Goal: Transaction & Acquisition: Download file/media

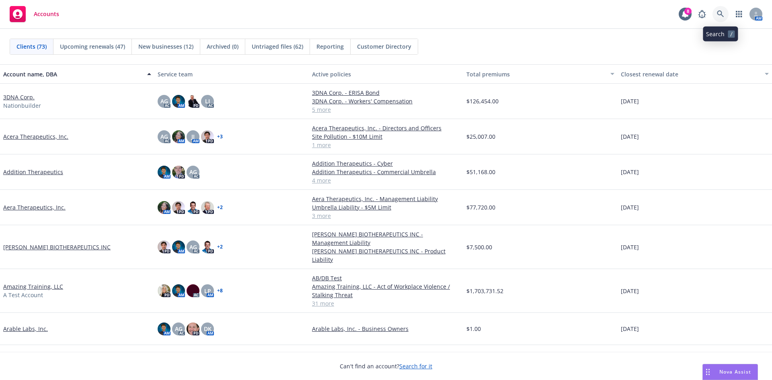
click at [720, 20] on link at bounding box center [721, 14] width 16 height 16
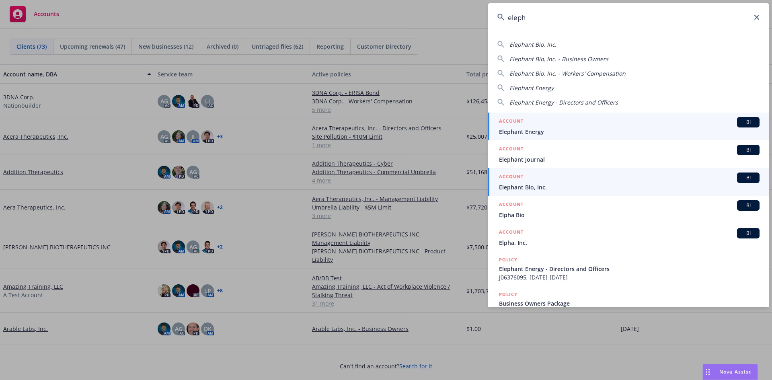
type input "eleph"
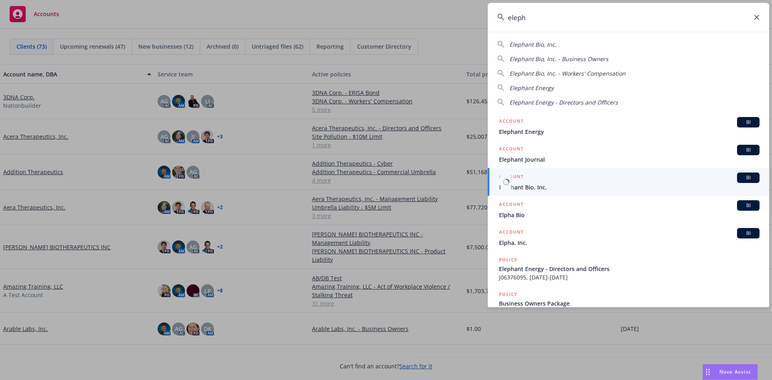
click at [599, 185] on span "Elephant Bio, Inc." at bounding box center [629, 187] width 261 height 8
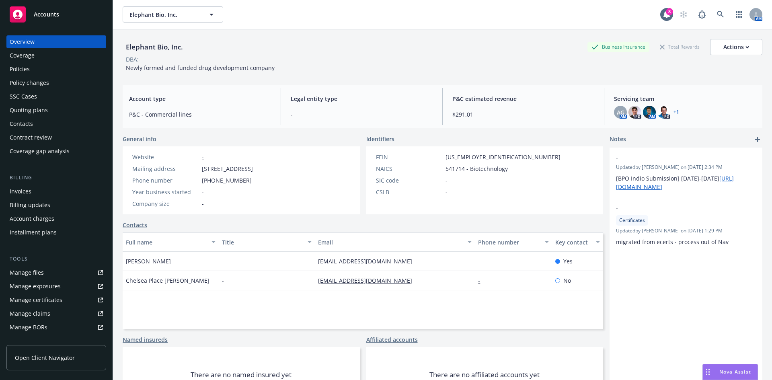
click at [41, 66] on div "Policies" at bounding box center [56, 69] width 93 height 13
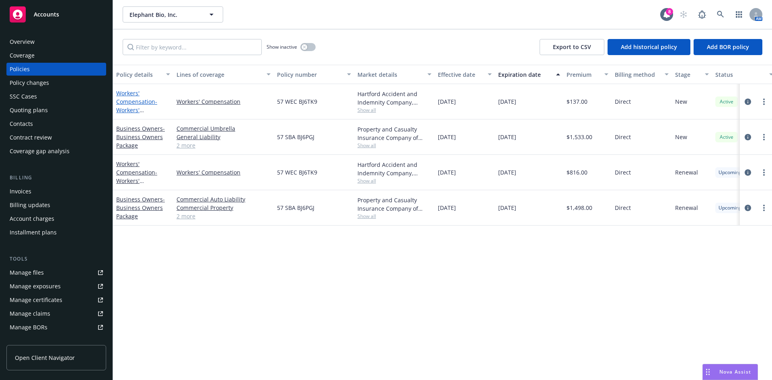
click at [132, 99] on link "Workers' Compensation - Workers' Compensation" at bounding box center [136, 105] width 41 height 33
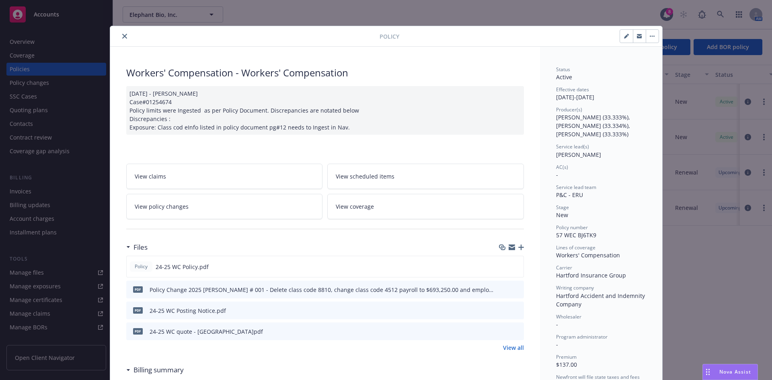
click at [513, 289] on icon "preview file" at bounding box center [516, 289] width 7 height 6
click at [120, 40] on button "close" at bounding box center [125, 36] width 10 height 10
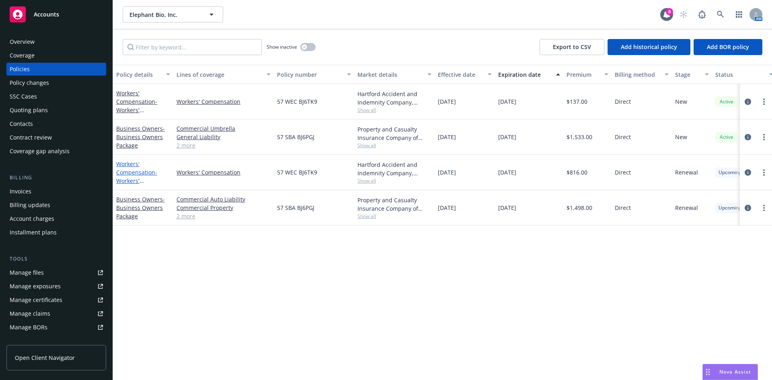
click at [140, 173] on link "Workers' Compensation - Workers' Compensation" at bounding box center [136, 176] width 41 height 33
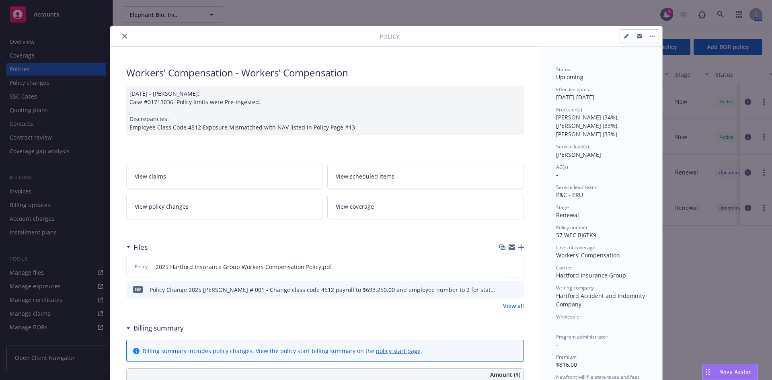
click at [122, 37] on icon "close" at bounding box center [124, 36] width 5 height 5
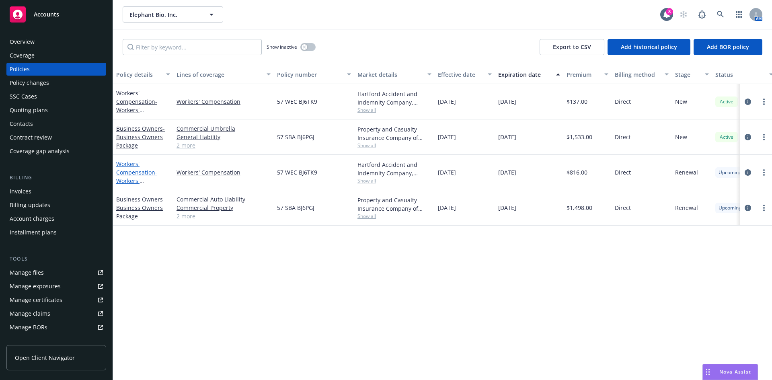
click at [136, 170] on link "Workers' Compensation - Workers' Compensation" at bounding box center [136, 176] width 41 height 33
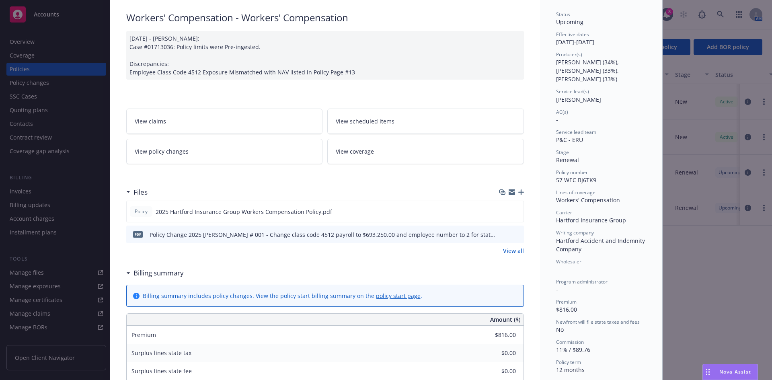
scroll to position [64, 0]
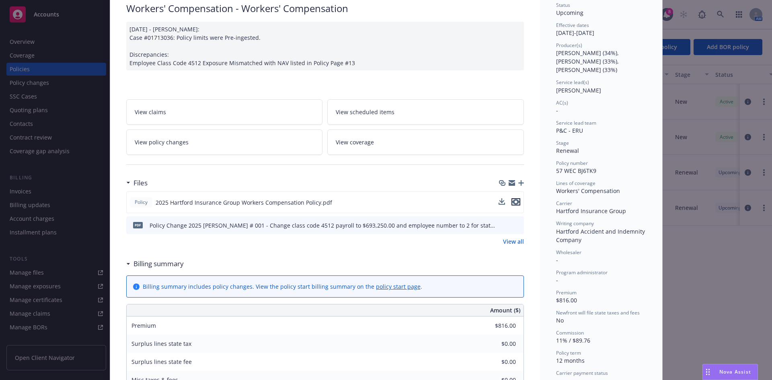
click at [514, 201] on icon "preview file" at bounding box center [516, 202] width 7 height 6
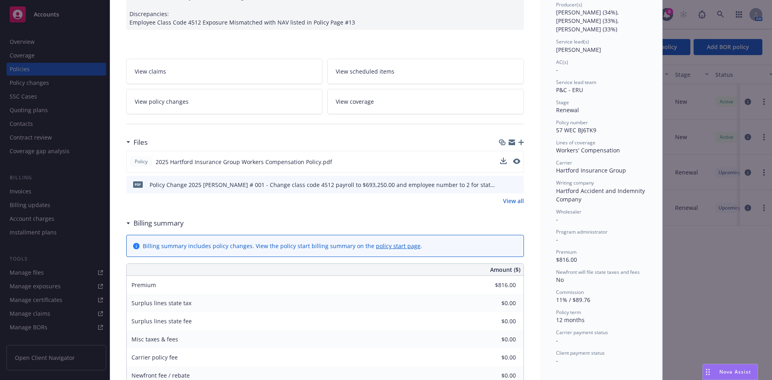
scroll to position [105, 0]
click at [513, 162] on icon "preview file" at bounding box center [516, 162] width 7 height 6
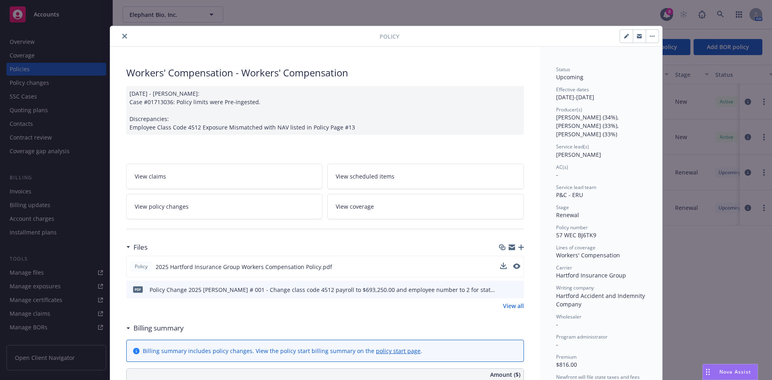
click at [122, 39] on button "close" at bounding box center [125, 36] width 10 height 10
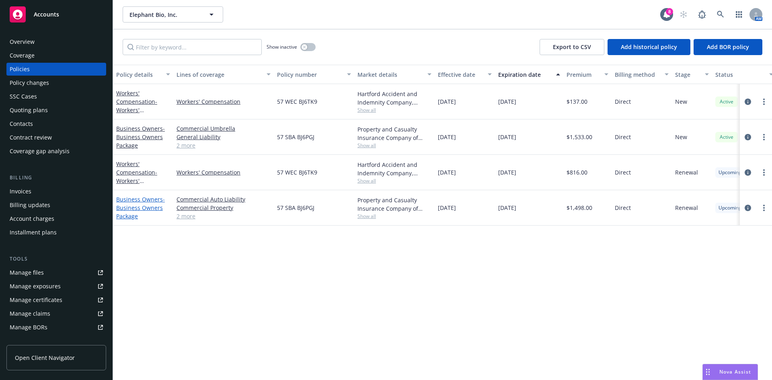
click at [140, 200] on link "Business Owners - Business Owners Package" at bounding box center [140, 208] width 49 height 25
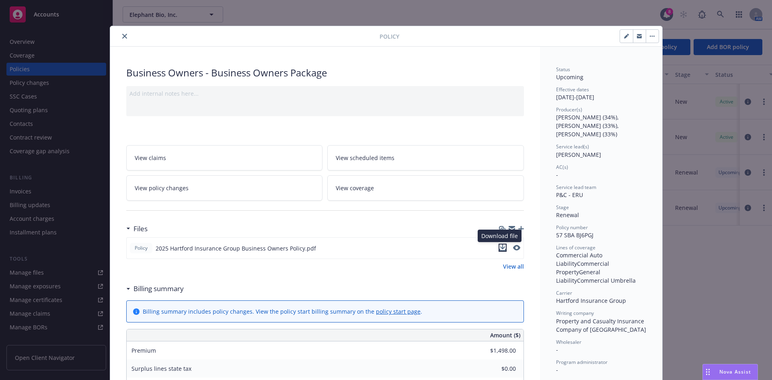
click at [500, 247] on icon "download file" at bounding box center [503, 248] width 6 height 6
click at [122, 36] on icon "close" at bounding box center [124, 36] width 5 height 5
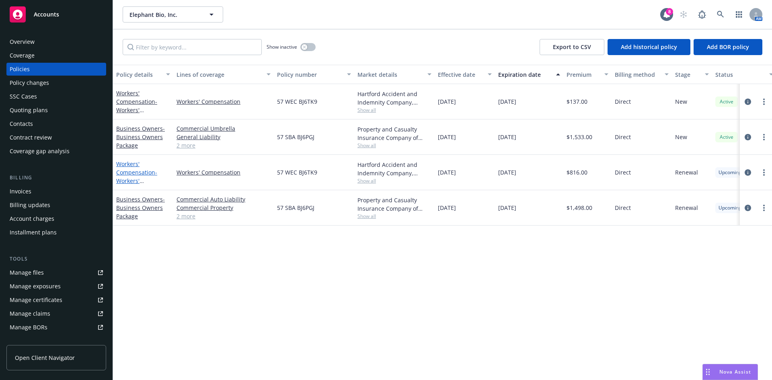
click at [125, 175] on link "Workers' Compensation - Workers' Compensation" at bounding box center [136, 176] width 41 height 33
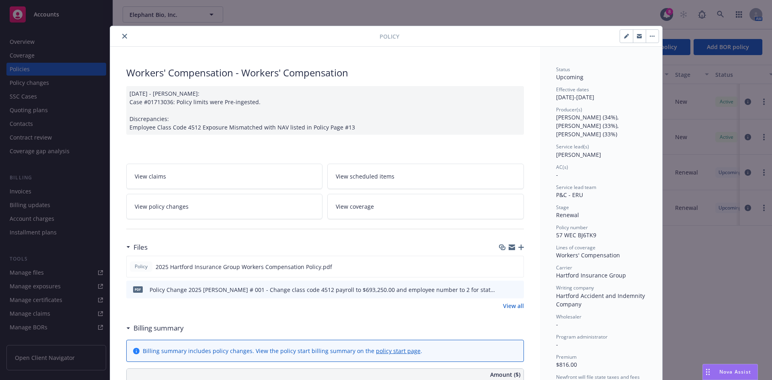
scroll to position [24, 0]
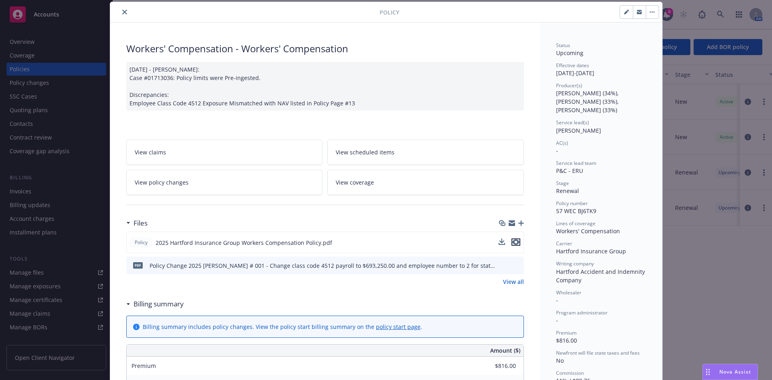
click at [513, 241] on icon "preview file" at bounding box center [516, 242] width 7 height 6
click at [500, 243] on icon "download file" at bounding box center [503, 242] width 6 height 6
click at [120, 11] on button "close" at bounding box center [125, 12] width 10 height 10
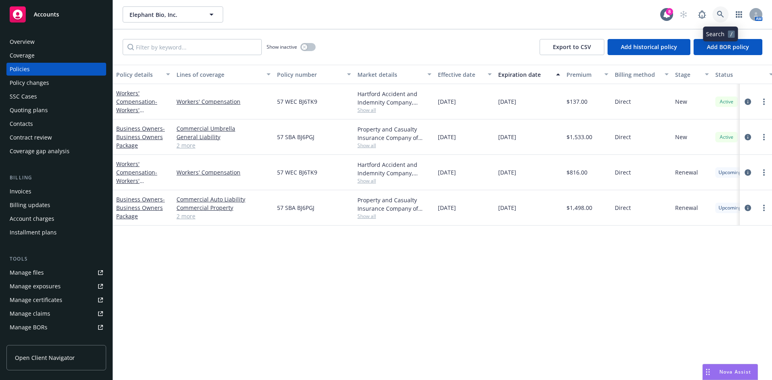
click at [722, 9] on link at bounding box center [721, 14] width 16 height 16
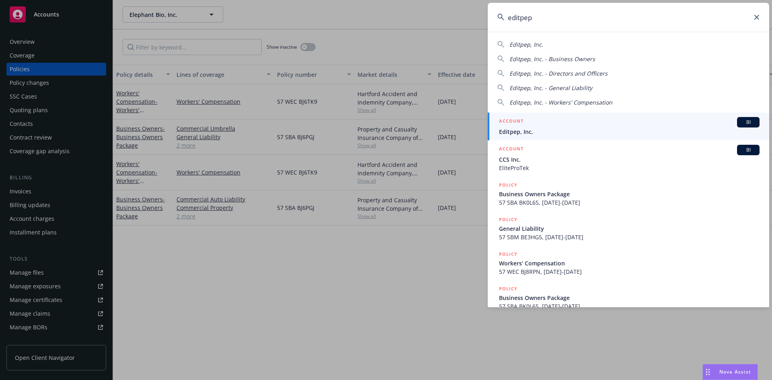
type input "editpep"
click at [586, 131] on span "Editpep, Inc." at bounding box center [629, 132] width 261 height 8
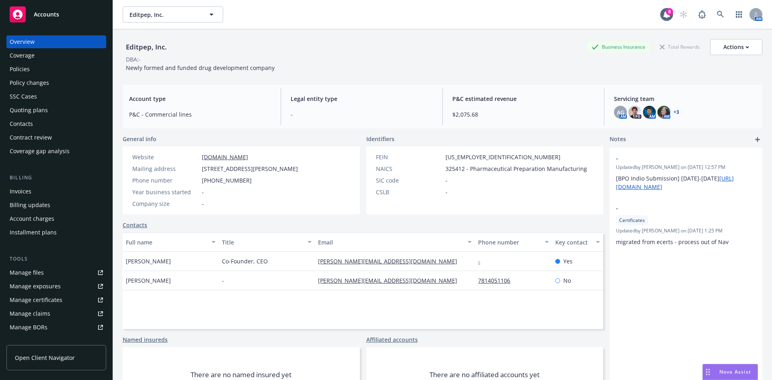
click at [30, 70] on div "Policies" at bounding box center [56, 69] width 93 height 13
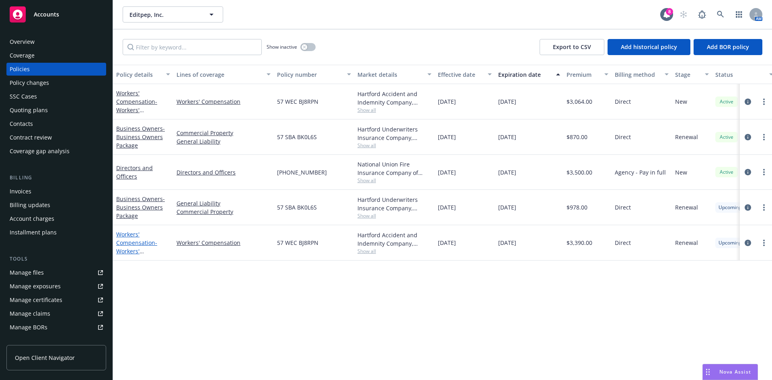
click at [138, 242] on link "Workers' Compensation - Workers' Compensation" at bounding box center [136, 247] width 41 height 33
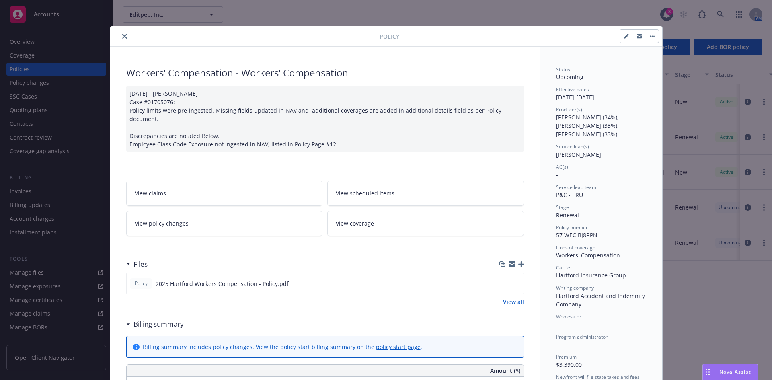
click at [120, 37] on button "close" at bounding box center [125, 36] width 10 height 10
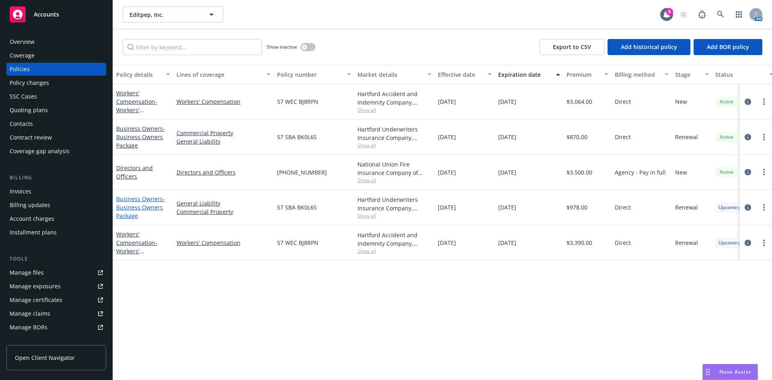
click at [142, 199] on link "Business Owners - Business Owners Package" at bounding box center [140, 207] width 49 height 25
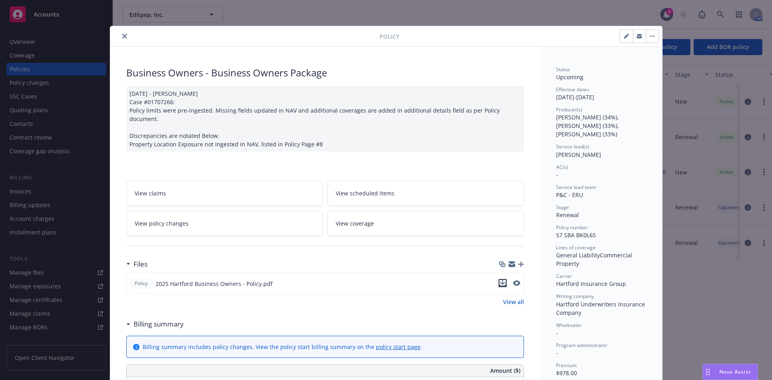
click at [501, 280] on icon "download file" at bounding box center [503, 283] width 6 height 6
click at [120, 31] on button "close" at bounding box center [125, 36] width 10 height 10
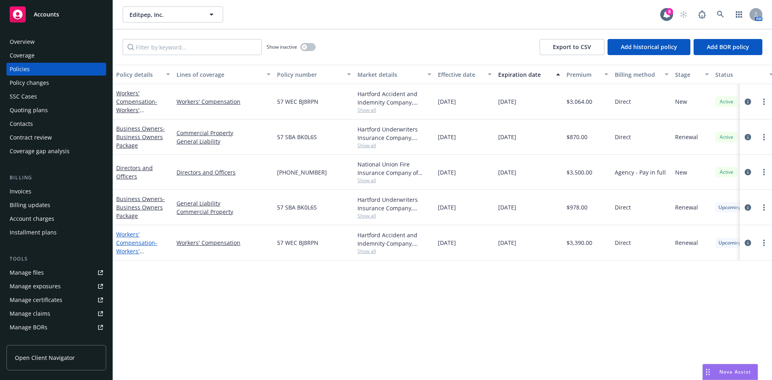
click at [134, 246] on link "Workers' Compensation - Workers' Compensation" at bounding box center [136, 247] width 41 height 33
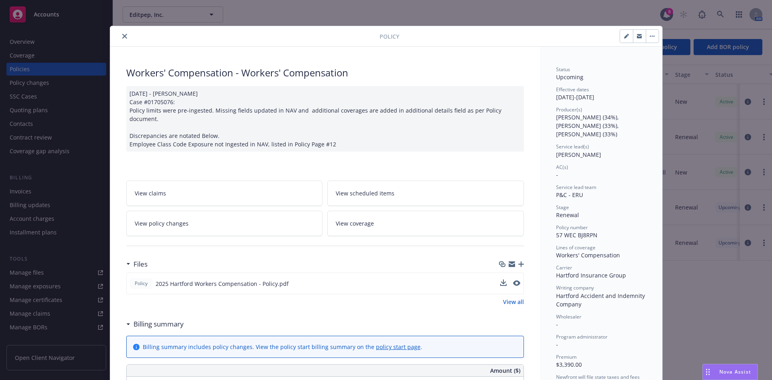
click at [501, 280] on button at bounding box center [504, 284] width 6 height 8
click at [501, 280] on icon "download file" at bounding box center [503, 283] width 6 height 6
click at [123, 37] on icon "close" at bounding box center [124, 36] width 5 height 5
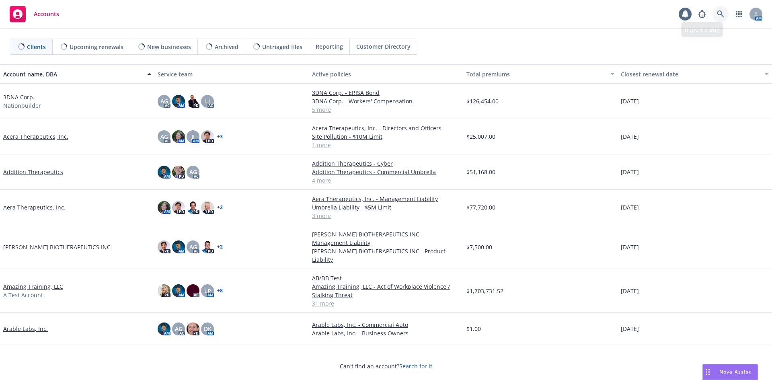
click at [720, 13] on icon at bounding box center [720, 13] width 7 height 7
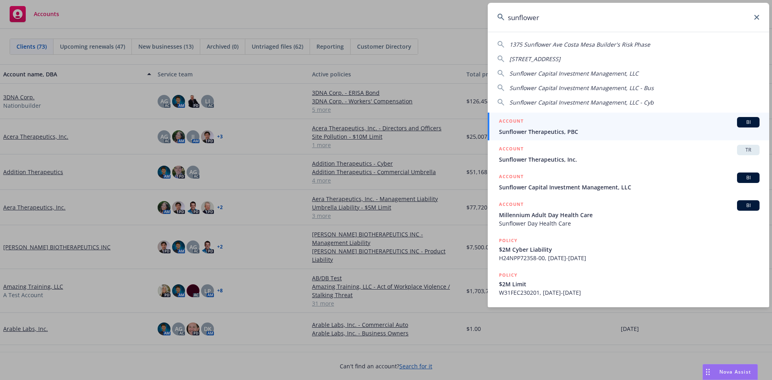
type input "sunflower"
click at [641, 129] on span "Sunflower Therapeutics, PBC" at bounding box center [629, 132] width 261 height 8
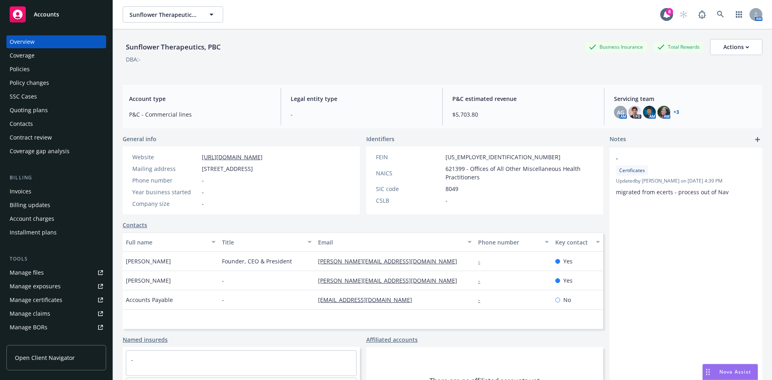
click at [540, 68] on div "Sunflower Therapeutics, PBC Business Insurance Total Rewards Actions DBA: -" at bounding box center [443, 55] width 640 height 33
click at [37, 73] on div "Policies" at bounding box center [56, 69] width 93 height 13
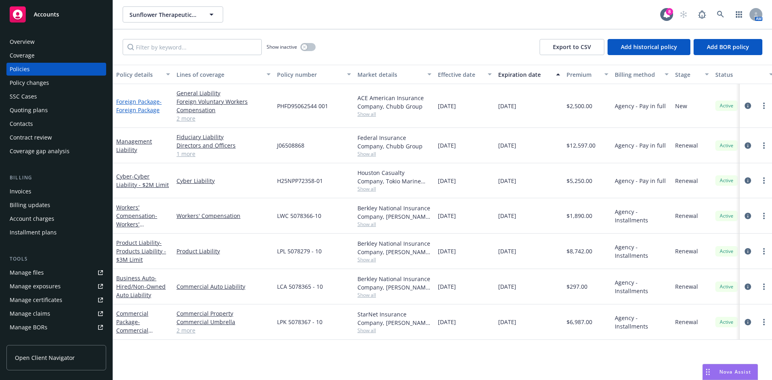
click at [152, 112] on span "- Foreign Package" at bounding box center [138, 106] width 45 height 16
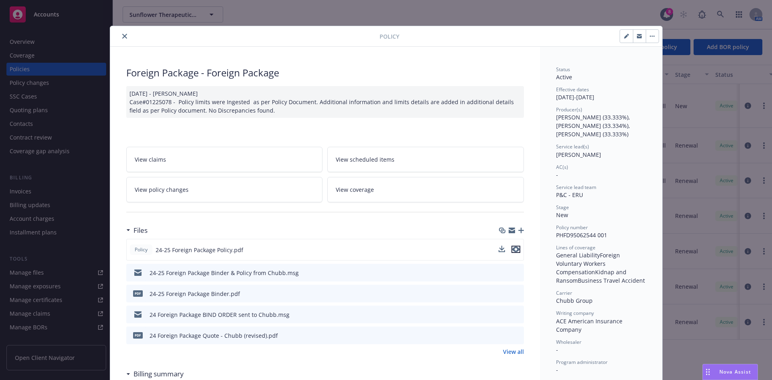
click at [514, 247] on icon "preview file" at bounding box center [516, 250] width 7 height 6
